Goal: Find contact information: Find contact information

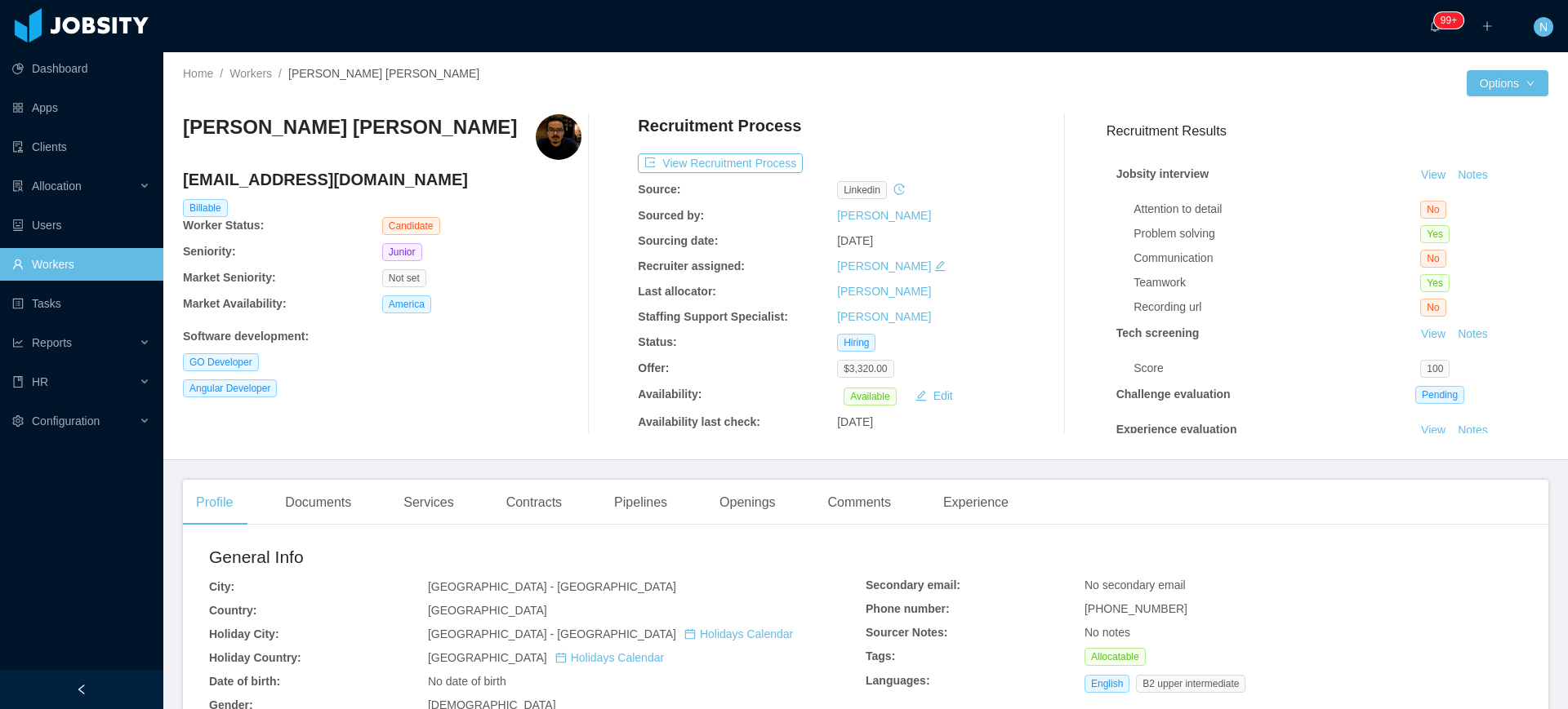
click at [1139, 610] on span "+5581993965967" at bounding box center [1136, 608] width 103 height 13
copy span "+5581993965967"
click at [304, 176] on h4 "phsb5321@gmail.com" at bounding box center [382, 179] width 398 height 23
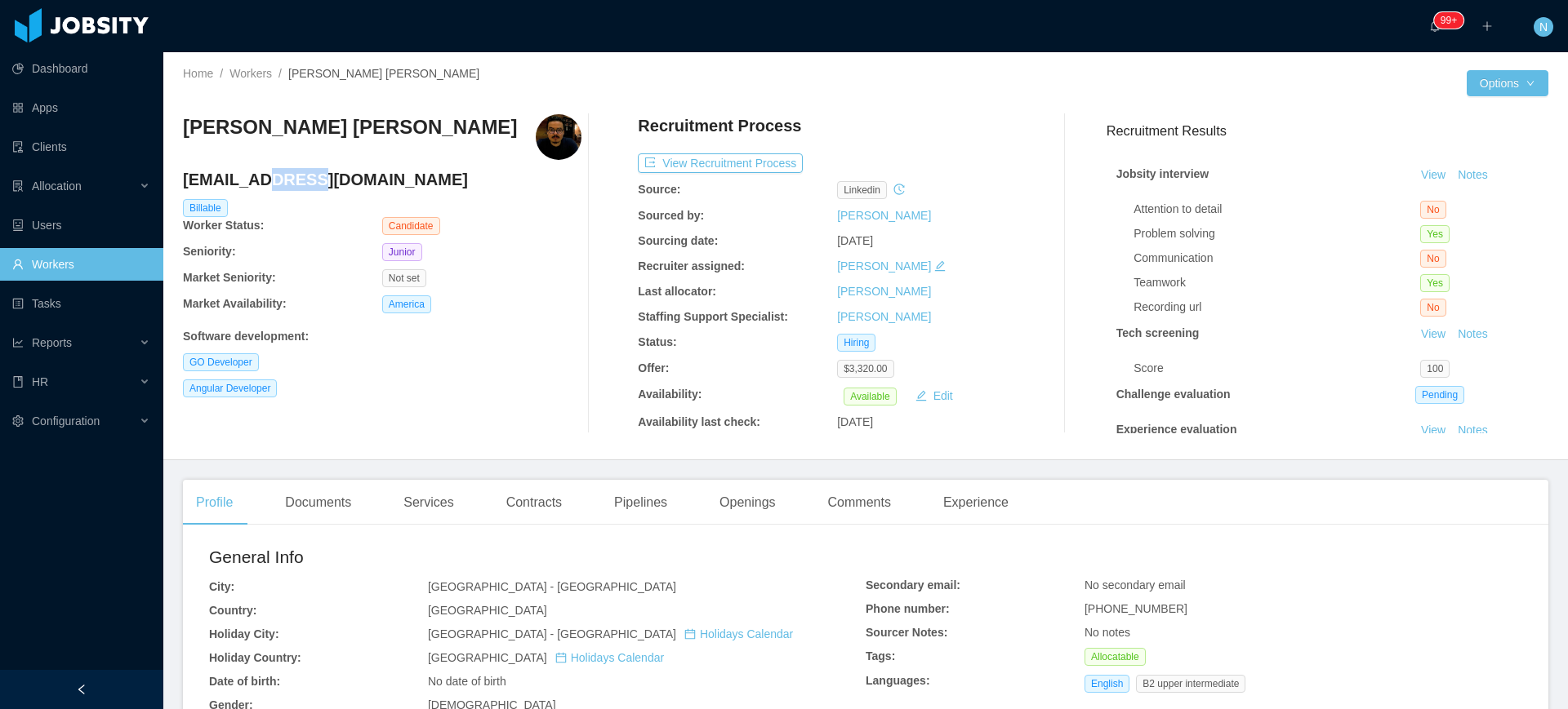
click at [304, 176] on h4 "phsb5321@gmail.com" at bounding box center [382, 179] width 398 height 23
copy h4 "phsb5321@gmail.com"
click at [338, 499] on div "Documents" at bounding box center [318, 503] width 92 height 46
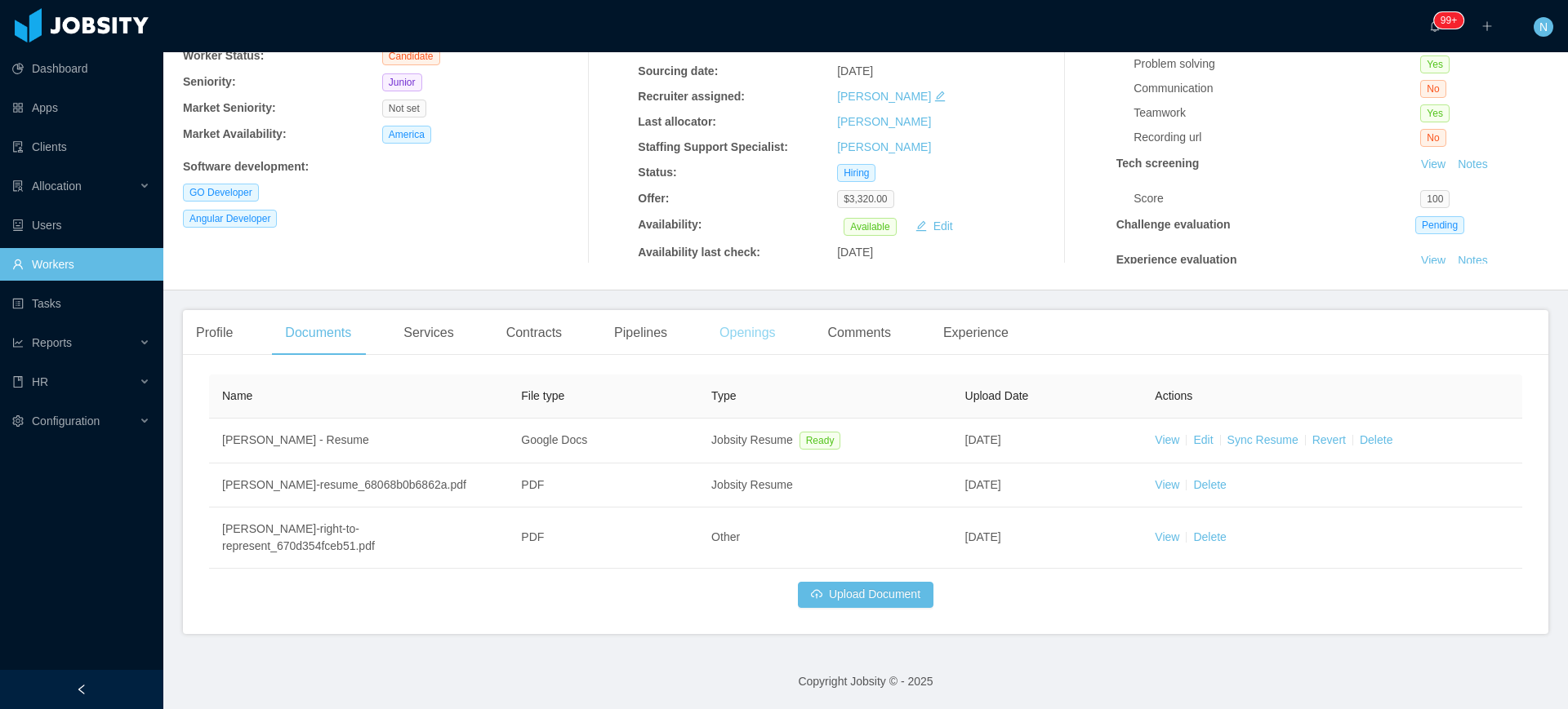
scroll to position [170, 0]
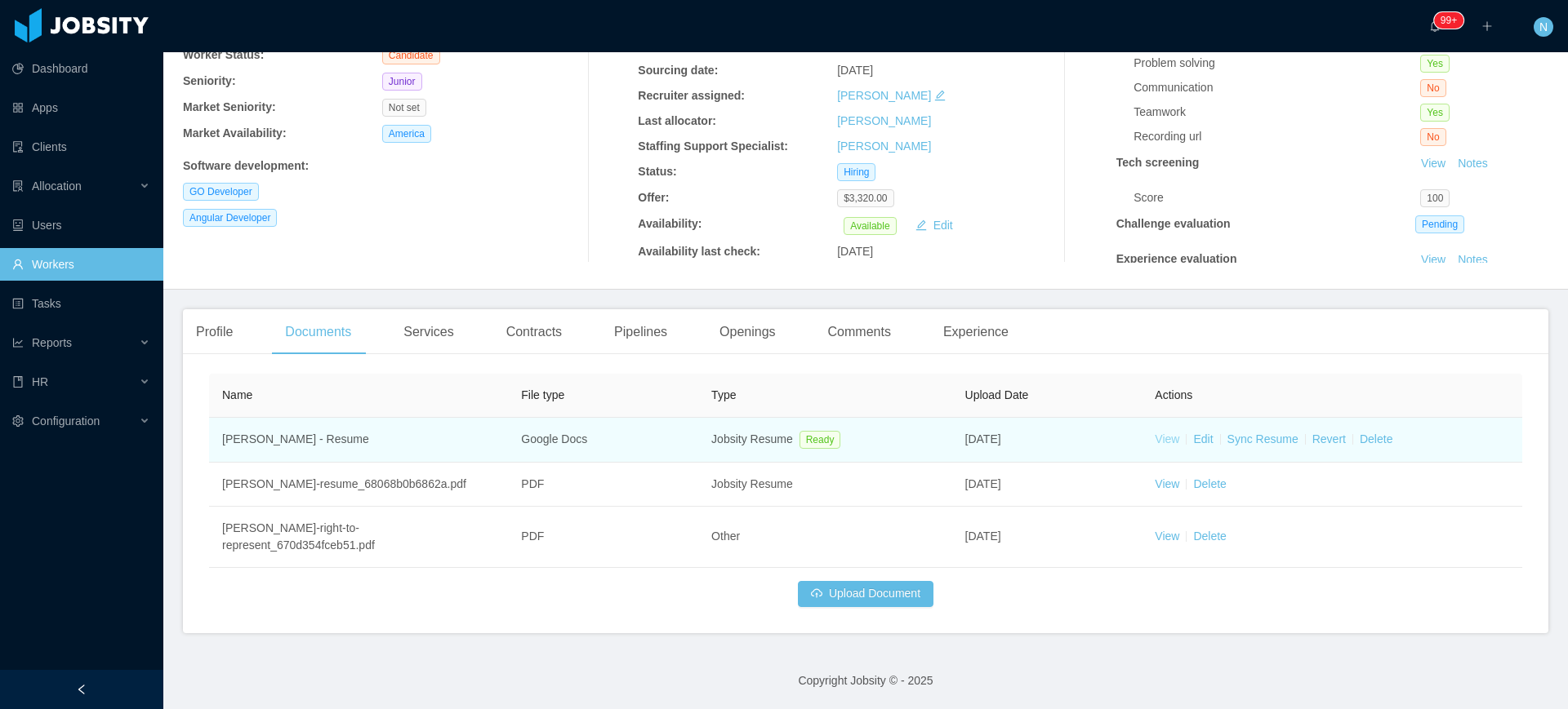
click at [1159, 437] on link "View" at bounding box center [1166, 439] width 25 height 13
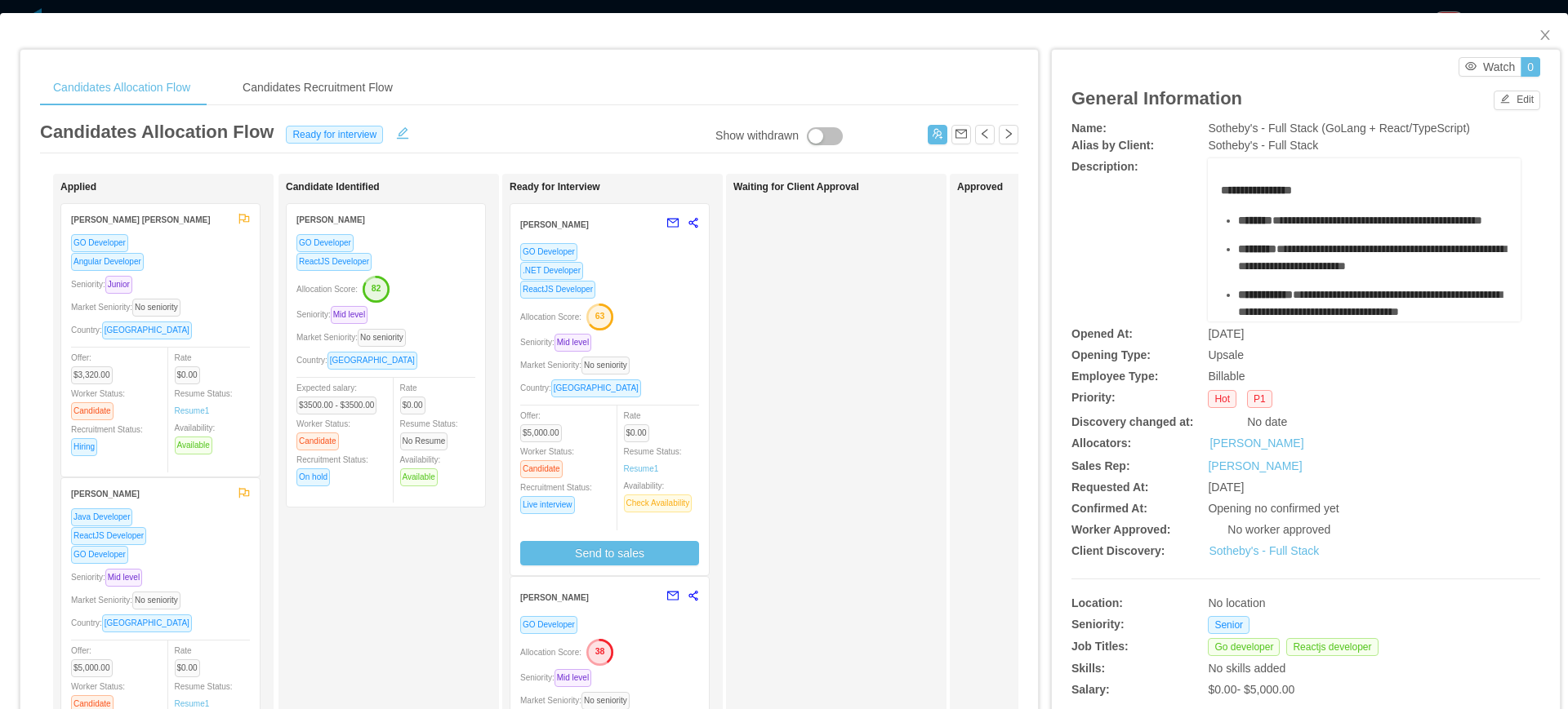
click at [1259, 133] on span "Sotheby's - Full Stack (GoLang + React/TypeScript)" at bounding box center [1339, 128] width 262 height 13
copy span "Sotheby's - Full Stack (GoLang + React/TypeScript)"
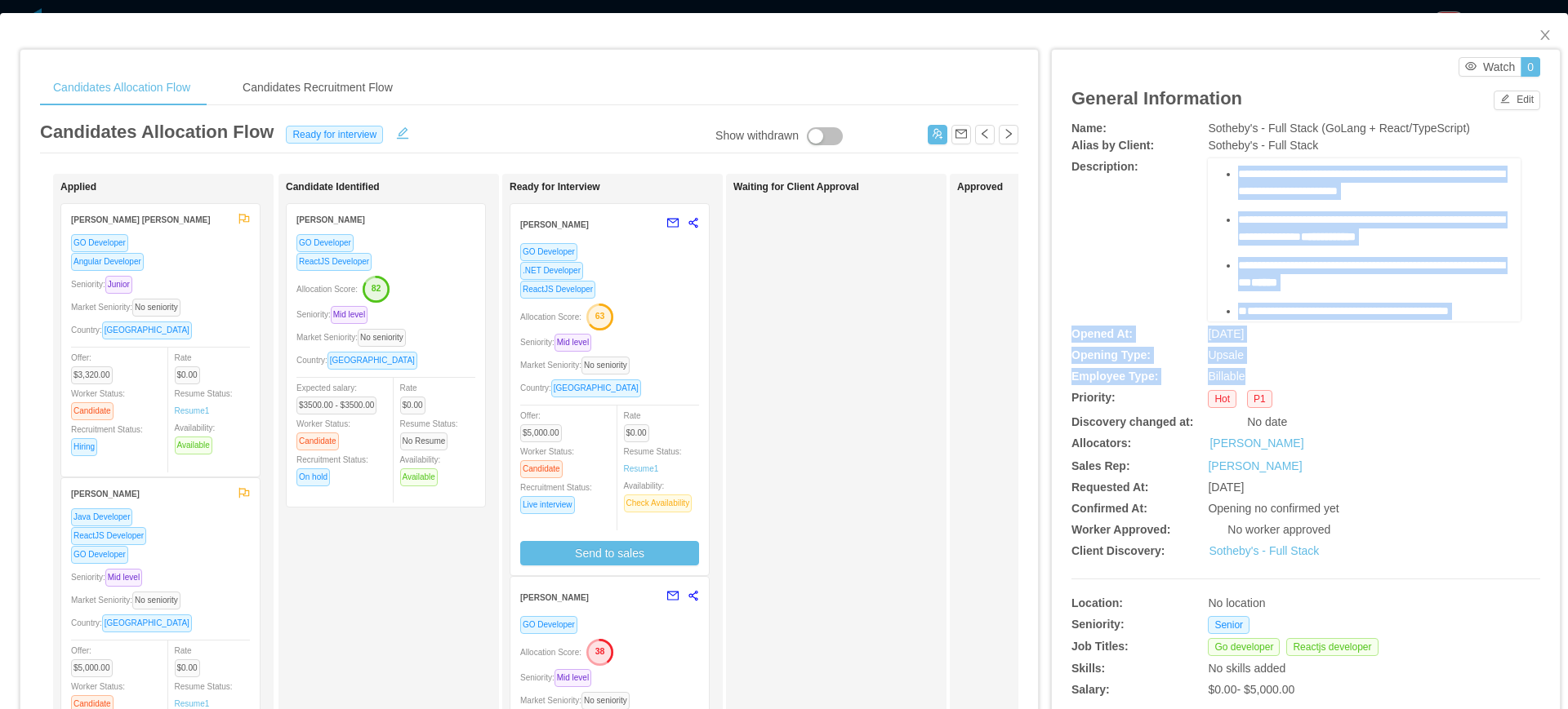
scroll to position [856, 0]
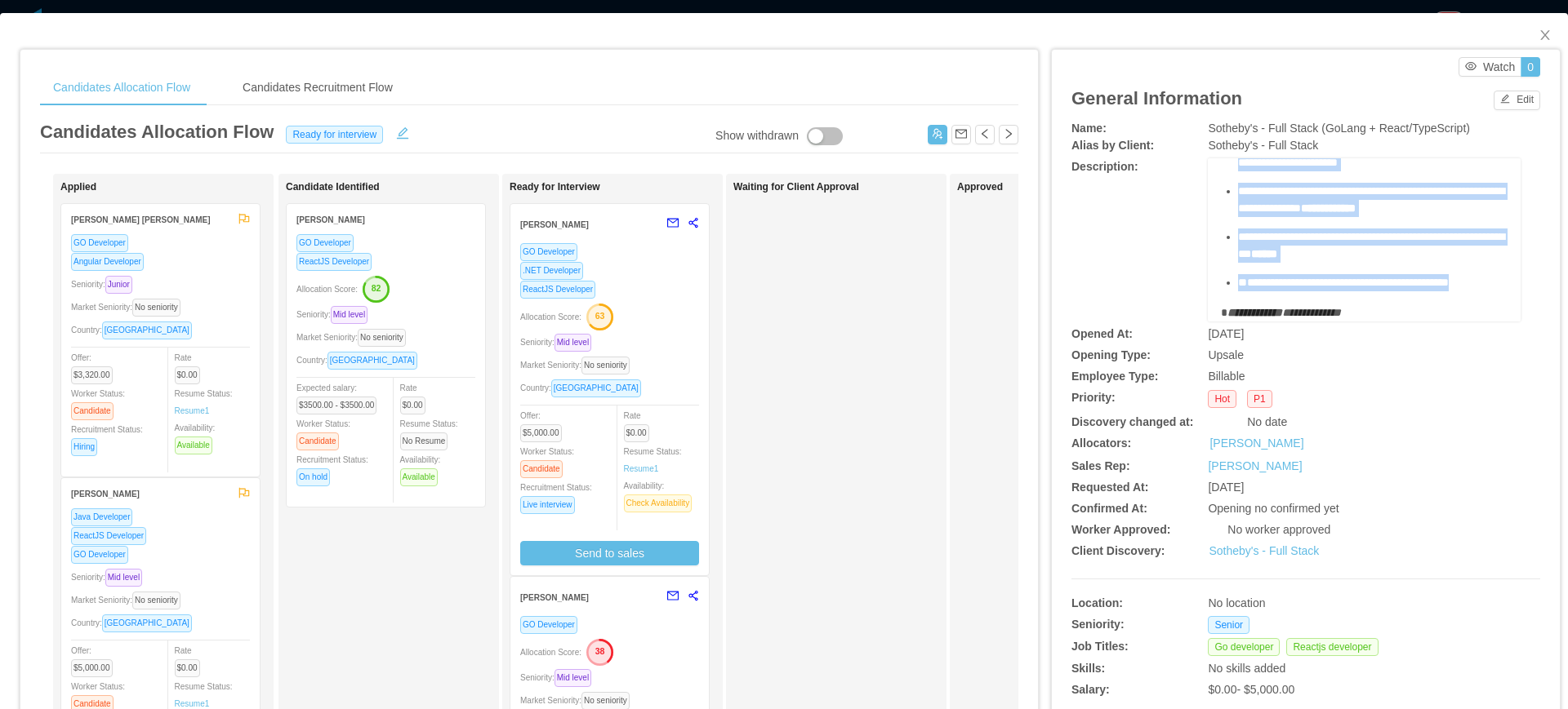
drag, startPoint x: 1211, startPoint y: 189, endPoint x: 1350, endPoint y: 279, distance: 165.6
copy div "**********"
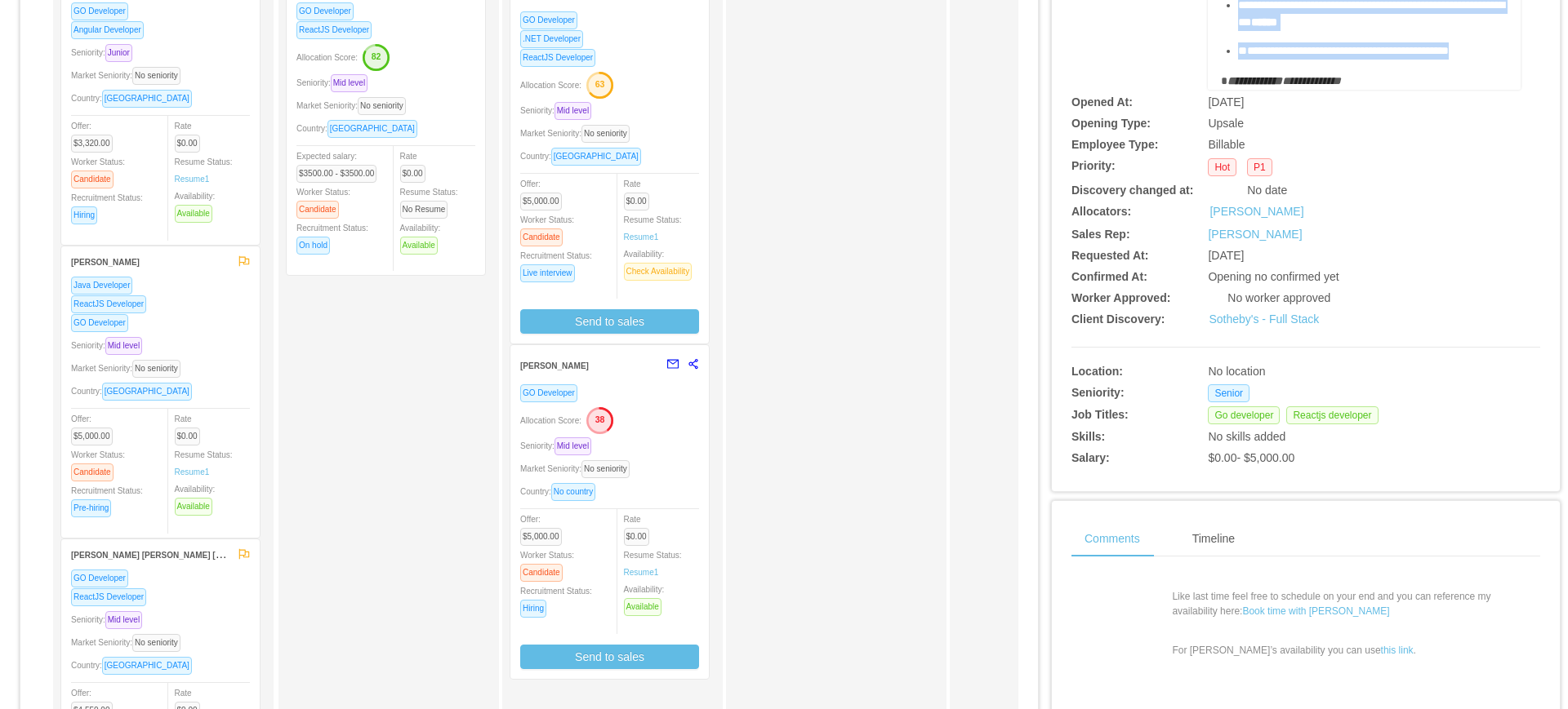
scroll to position [2, 0]
